Goal: Find specific page/section: Find specific page/section

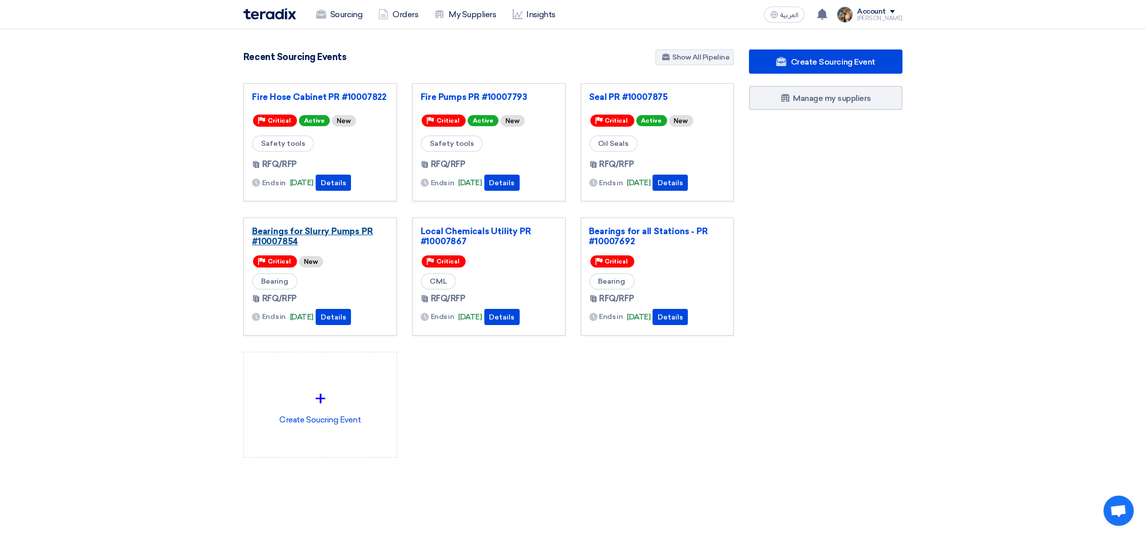
click at [322, 234] on link "Bearings for Slurry Pumps PR #10007854" at bounding box center [320, 236] width 136 height 20
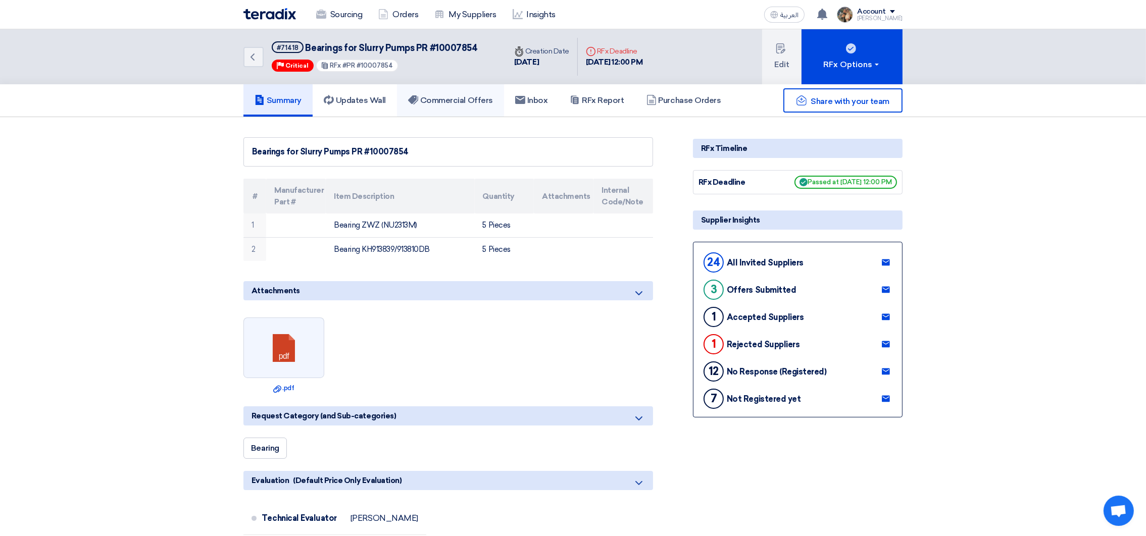
click at [463, 101] on h5 "Commercial Offers" at bounding box center [450, 100] width 85 height 10
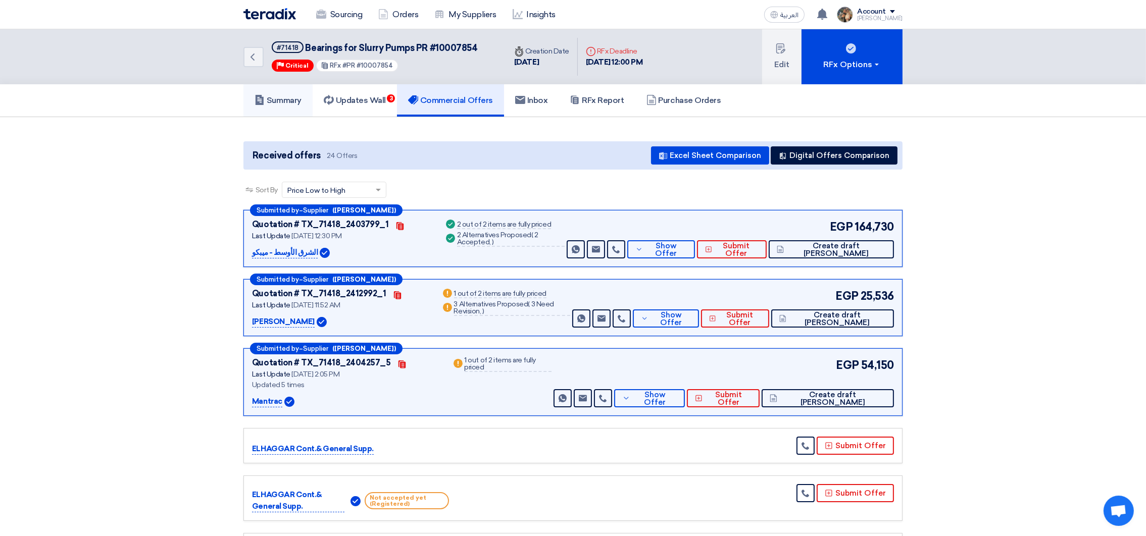
click at [301, 101] on h5 "Summary" at bounding box center [278, 100] width 47 height 10
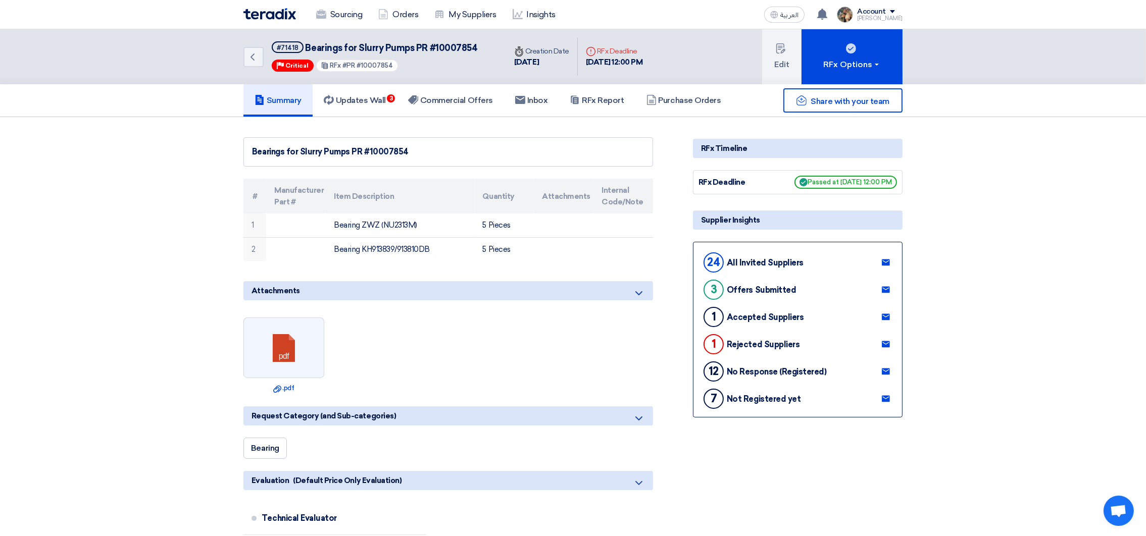
click at [272, 22] on div "Sourcing Orders My Suppliers Insights" at bounding box center [441, 15] width 396 height 22
click at [271, 19] on div "Sourcing Orders My Suppliers Insights" at bounding box center [441, 15] width 396 height 22
click at [267, 18] on img at bounding box center [269, 14] width 53 height 12
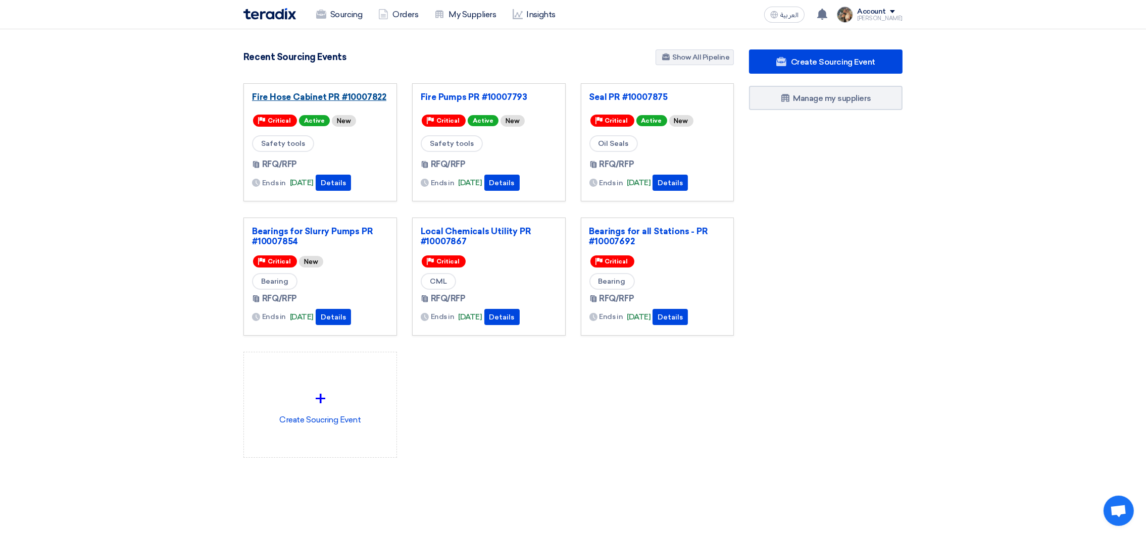
click at [277, 96] on link "Fire Hose Cabinet PR #10007822" at bounding box center [320, 97] width 136 height 10
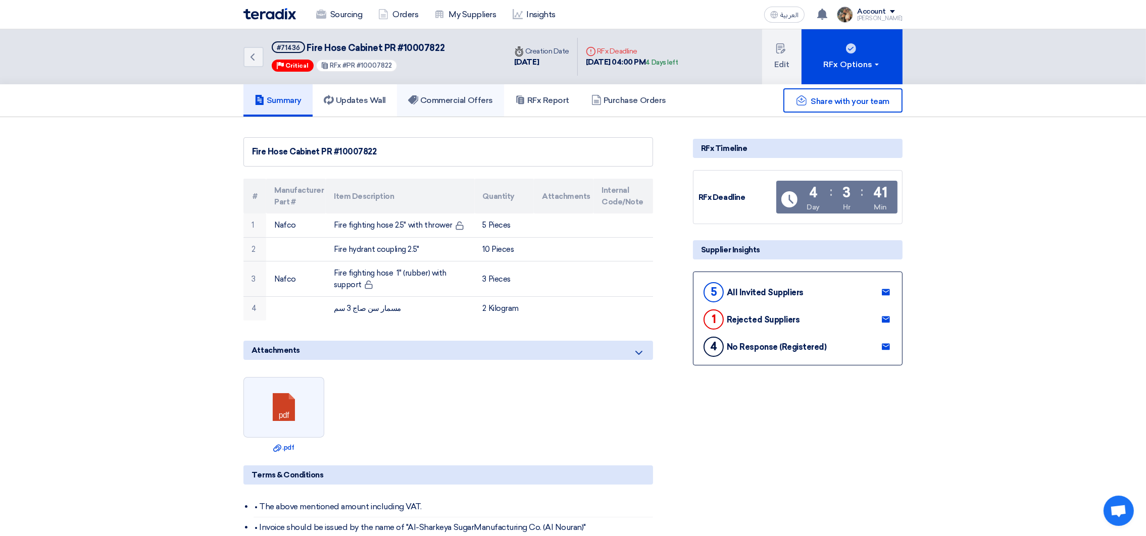
click at [449, 100] on h5 "Commercial Offers" at bounding box center [450, 100] width 85 height 10
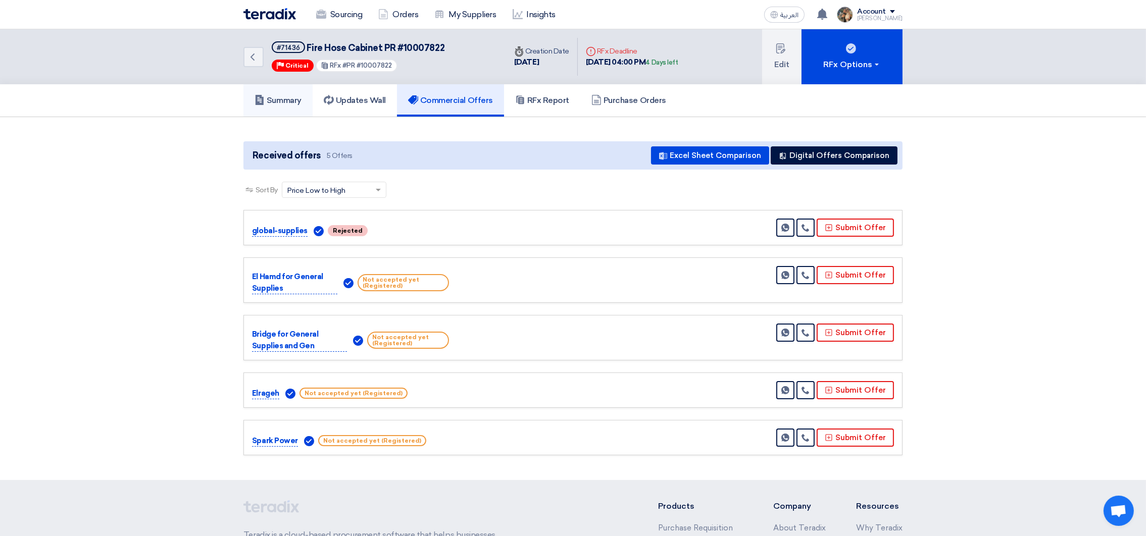
click at [255, 107] on link "Summary" at bounding box center [277, 100] width 69 height 32
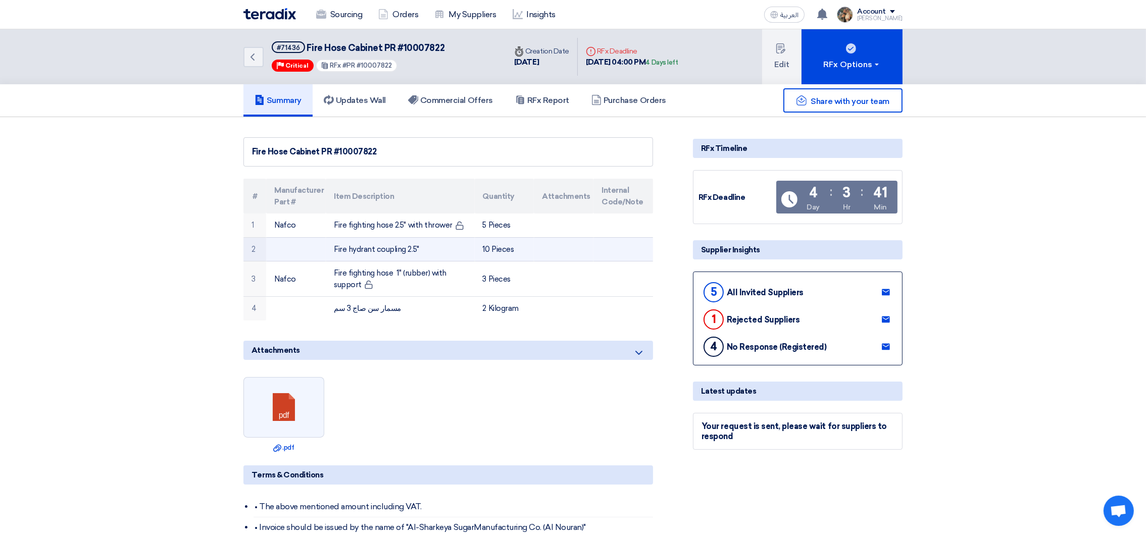
click at [387, 251] on td "Fire hydrant coupling 2.5"" at bounding box center [400, 249] width 149 height 24
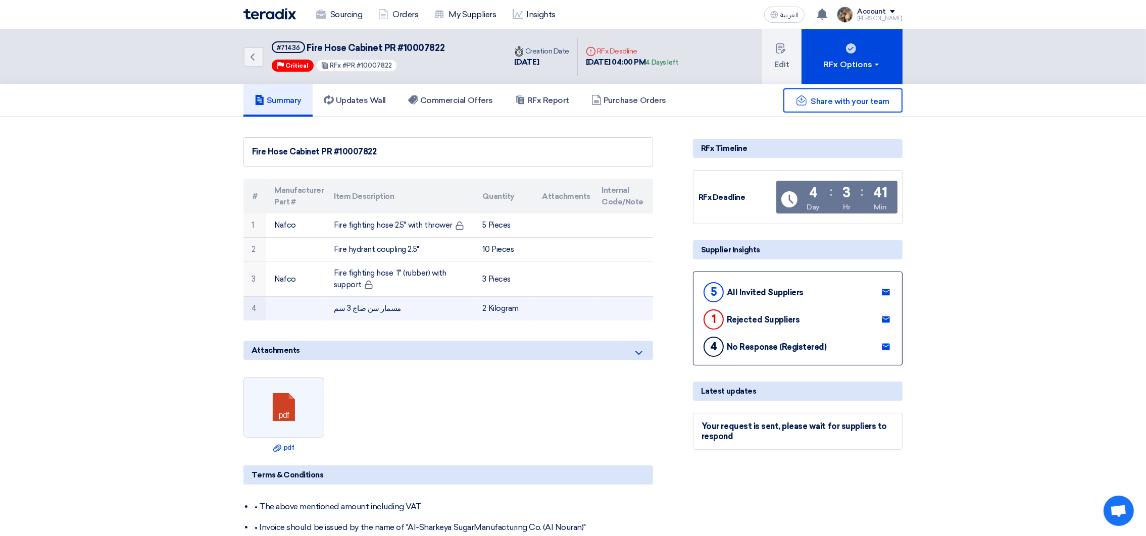
drag, startPoint x: 386, startPoint y: 309, endPoint x: 325, endPoint y: 305, distance: 60.7
click at [326, 305] on td "مسمار سن صاج 3 سم" at bounding box center [400, 309] width 149 height 24
click at [340, 312] on td "مسمار سن صاج 3 سم" at bounding box center [400, 309] width 149 height 24
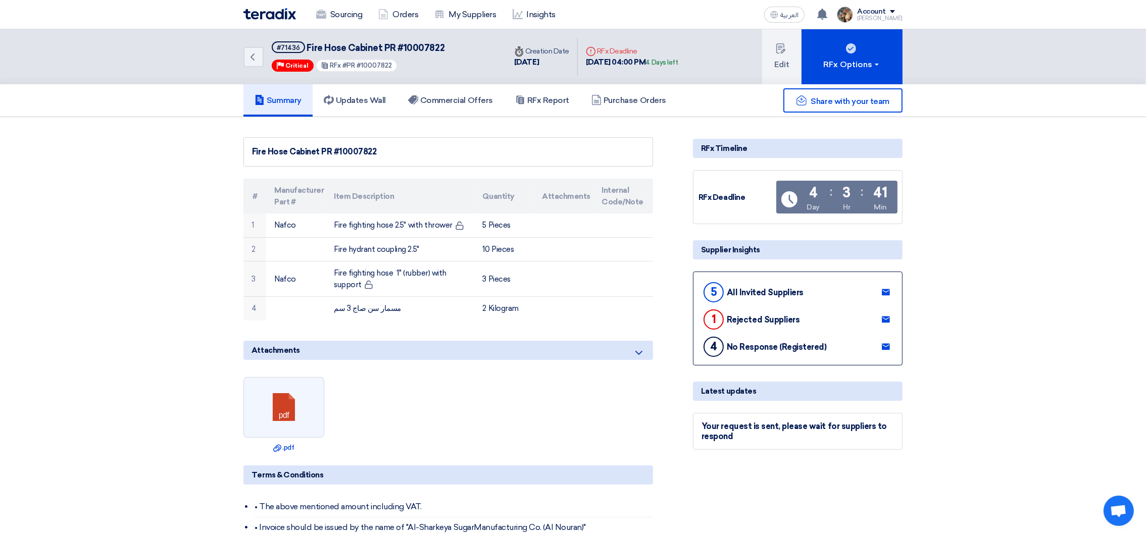
click at [419, 46] on span "Fire Hose Cabinet PR #10007822" at bounding box center [376, 47] width 138 height 11
copy span "10007822"
click at [276, 13] on img at bounding box center [269, 14] width 53 height 12
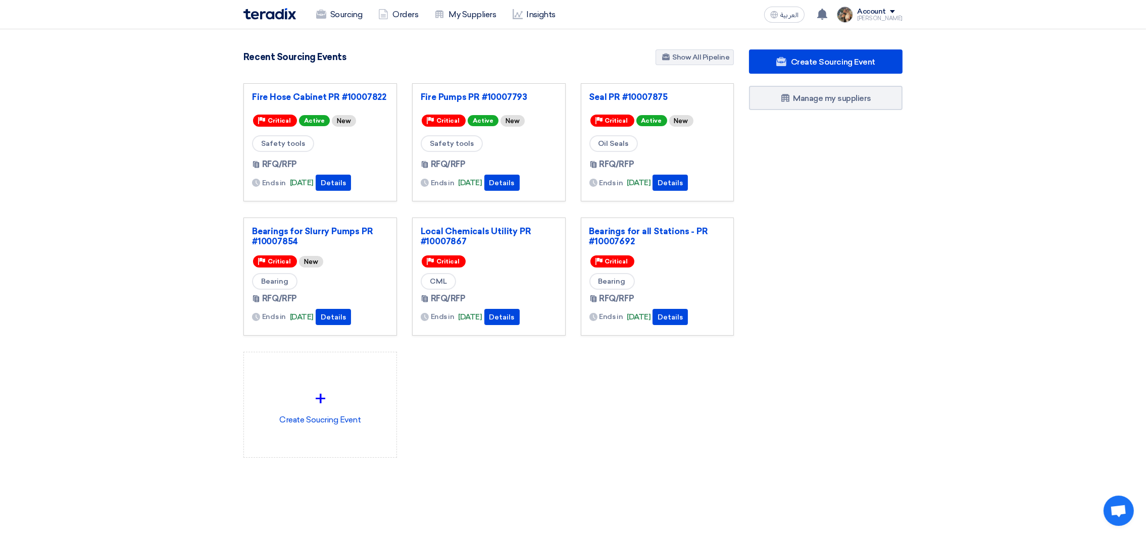
click at [450, 90] on div "Fire Pumps PR #10007793 Priority Critical Active New Safety tools RFQ/RFP Ends …" at bounding box center [489, 142] width 154 height 118
click at [453, 94] on link "Fire Pumps PR #10007793" at bounding box center [489, 97] width 136 height 10
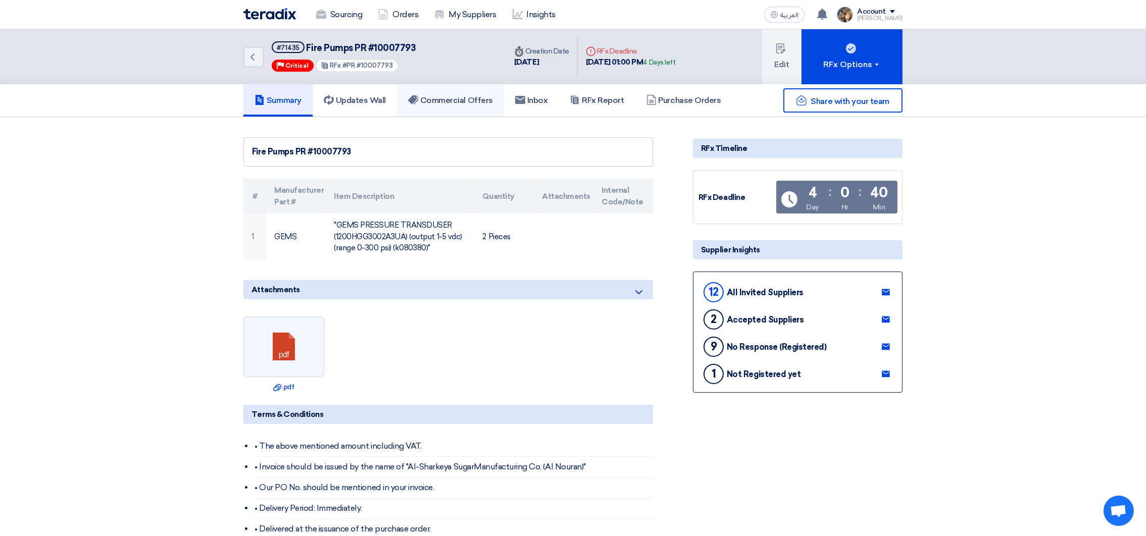
click at [487, 97] on h5 "Commercial Offers" at bounding box center [450, 100] width 85 height 10
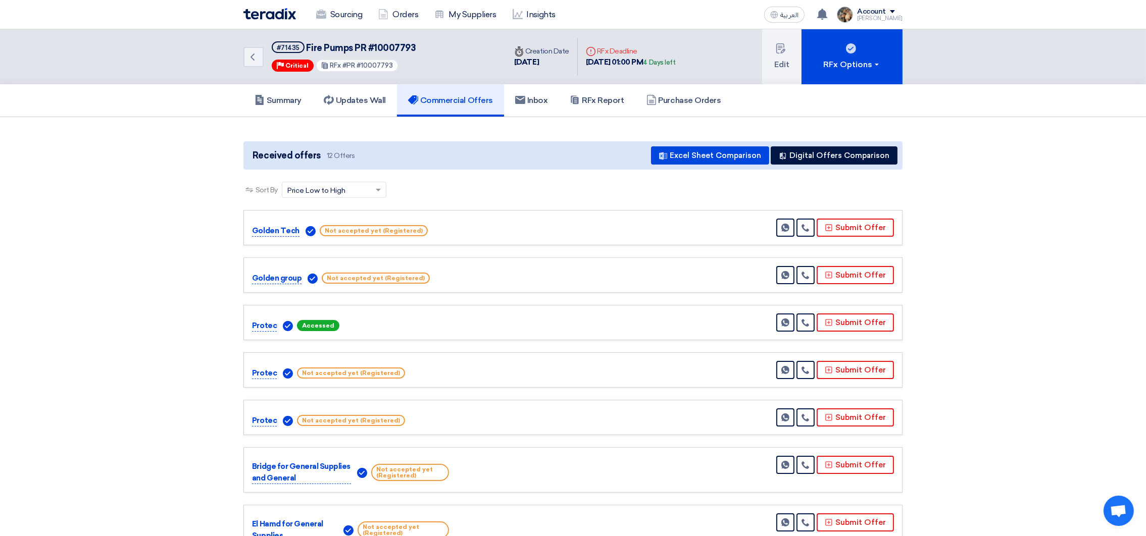
click at [263, 14] on img at bounding box center [269, 14] width 53 height 12
